Goal: Find specific page/section: Find specific page/section

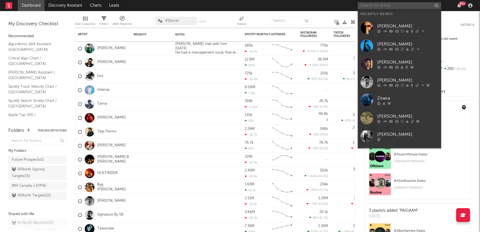
click at [401, 7] on input "text" at bounding box center [399, 5] width 83 height 7
paste input "Escape Tracks"
type input "Escape Tracks"
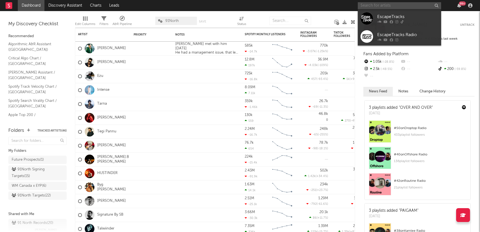
click at [398, 4] on input "text" at bounding box center [399, 5] width 83 height 7
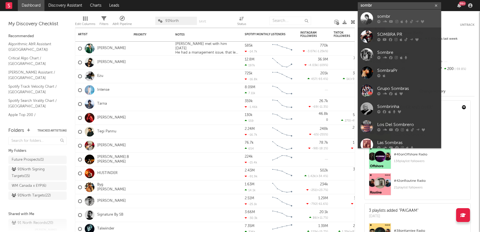
type input "sombr"
click at [411, 18] on div "sombr" at bounding box center [407, 16] width 61 height 7
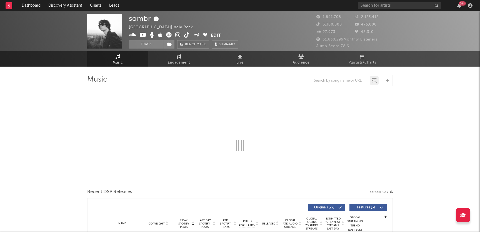
select select "6m"
